Goal: Find specific page/section: Find specific page/section

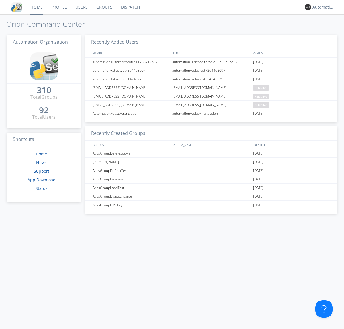
click at [130, 7] on link "Dispatch" at bounding box center [131, 7] width 28 height 14
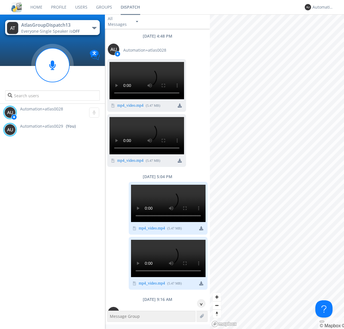
scroll to position [8, 0]
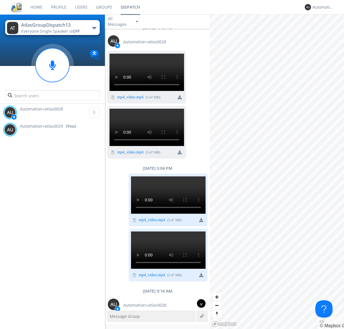
click at [199, 303] on div "^" at bounding box center [201, 303] width 9 height 9
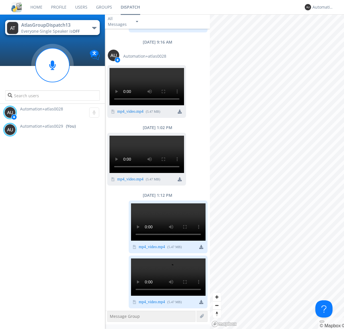
scroll to position [1019, 0]
click at [322, 7] on div "Automation+atlas0029" at bounding box center [324, 7] width 22 height 6
